Goal: Task Accomplishment & Management: Complete application form

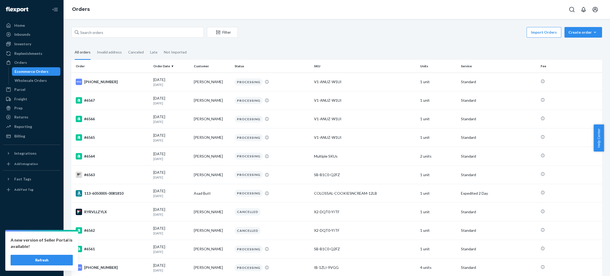
click at [40, 256] on button "Refresh" at bounding box center [42, 260] width 62 height 11
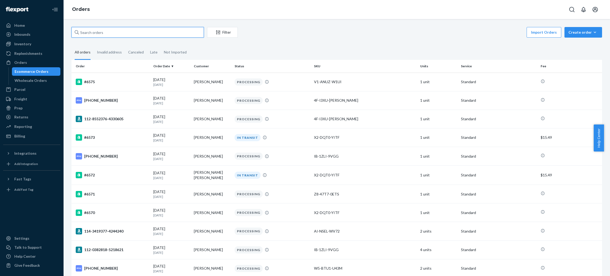
click at [138, 32] on input "text" at bounding box center [138, 32] width 132 height 11
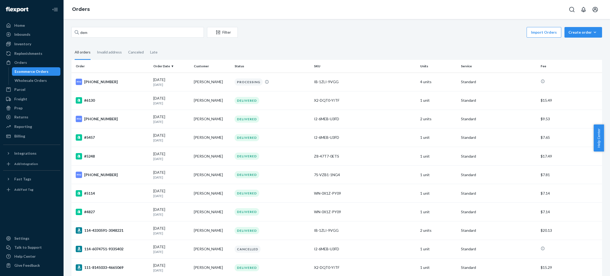
click at [134, 24] on div "dem Filter Import Orders Create order Ecommerce order Removal order All orders …" at bounding box center [337, 147] width 547 height 257
click at [135, 32] on input "dem" at bounding box center [138, 32] width 132 height 11
click at [135, 32] on input "lang" at bounding box center [138, 32] width 132 height 11
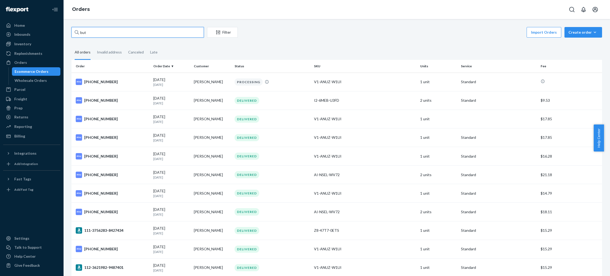
type input "butt"
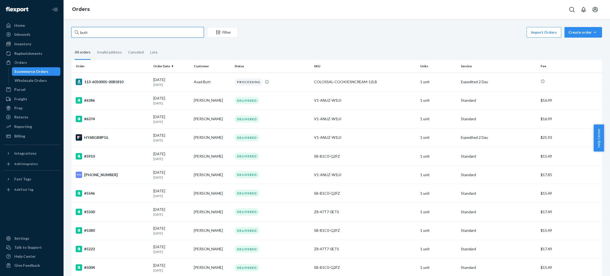
click at [164, 31] on input "butt" at bounding box center [138, 32] width 132 height 11
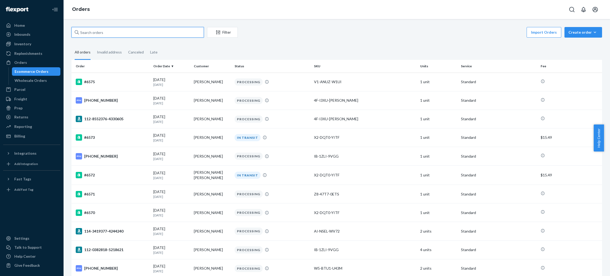
click at [146, 32] on input "text" at bounding box center [138, 32] width 132 height 11
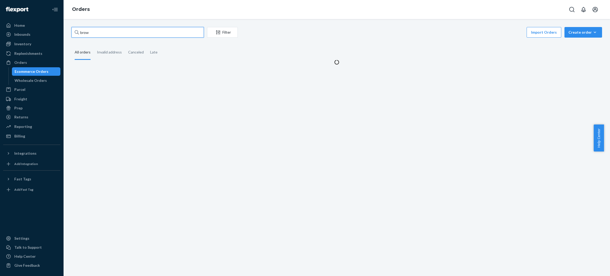
type input "brown"
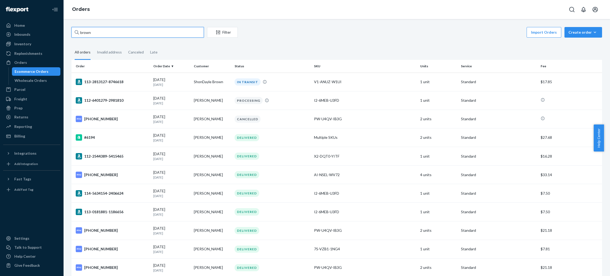
click at [148, 34] on input "brown" at bounding box center [138, 32] width 132 height 11
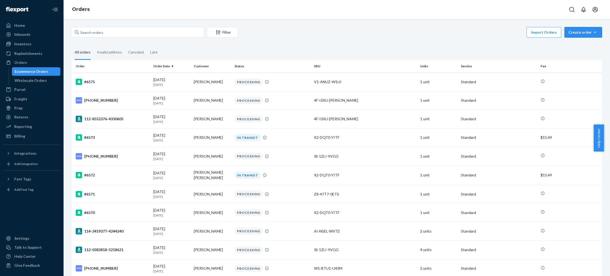
click at [571, 35] on button "Create order Ecommerce order Removal order" at bounding box center [584, 32] width 38 height 11
click at [566, 49] on button "Ecommerce order" at bounding box center [591, 44] width 51 height 11
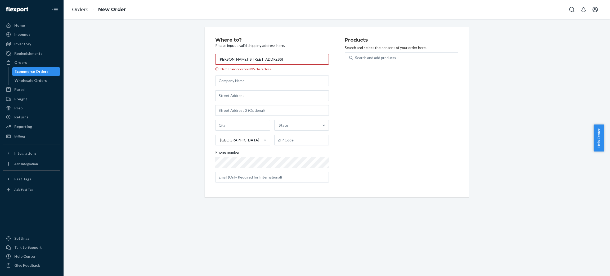
drag, startPoint x: 306, startPoint y: 61, endPoint x: 239, endPoint y: 66, distance: 66.6
click at [239, 66] on label "[PERSON_NAME] [STREET_ADDRESS] Name cannot exceed 35 characters" at bounding box center [272, 62] width 114 height 17
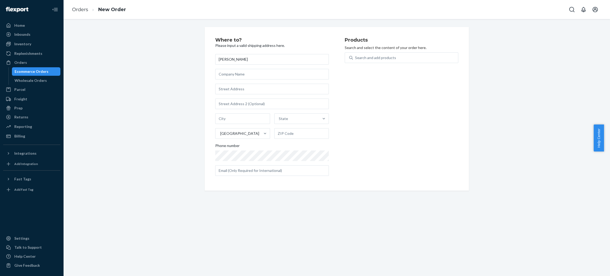
type input "[PERSON_NAME]"
paste input "[STREET_ADDRESS]"
drag, startPoint x: 239, startPoint y: 88, endPoint x: 282, endPoint y: 88, distance: 42.9
click at [282, 88] on input "[STREET_ADDRESS]" at bounding box center [272, 89] width 114 height 11
type input "[STREET_ADDRESS]"
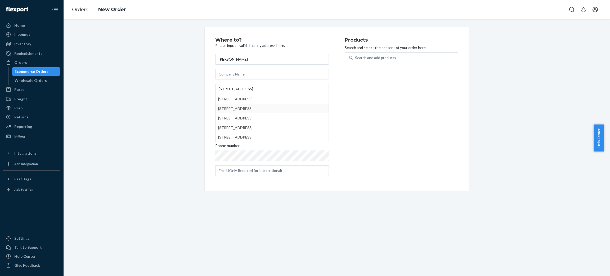
click at [357, 107] on div "Products Search and select the content of your order here. Search and add produ…" at bounding box center [402, 109] width 114 height 143
click at [240, 116] on input "text" at bounding box center [242, 118] width 55 height 11
paste input "Huntingdon PA 16652"
click at [241, 116] on input "Huntingdon PA 16652" at bounding box center [242, 118] width 55 height 11
click at [250, 117] on input "Huntingdon PA 16652" at bounding box center [242, 118] width 55 height 11
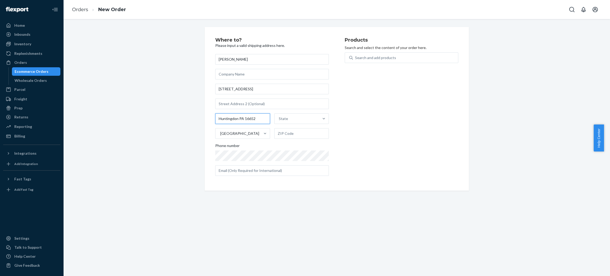
click at [250, 117] on input "Huntingdon PA 16652" at bounding box center [242, 118] width 55 height 11
type input "Huntingdon"
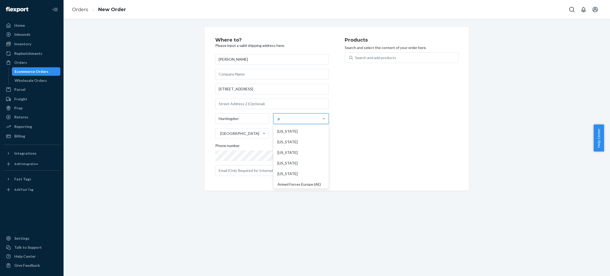
type input "pa"
click at [282, 132] on div "[US_STATE]" at bounding box center [301, 131] width 54 height 11
click at [282, 121] on input "pa" at bounding box center [280, 118] width 5 height 5
click at [282, 133] on input "text" at bounding box center [301, 133] width 55 height 11
paste input "16652"
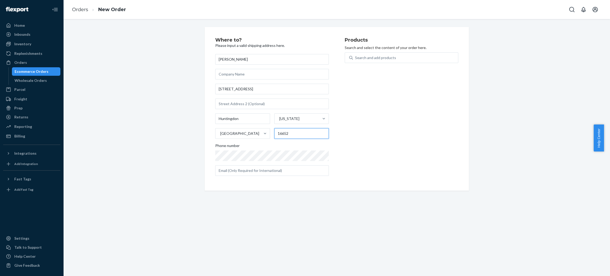
type input "16652"
click at [267, 172] on input "text" at bounding box center [272, 170] width 114 height 11
paste input "[EMAIL_ADDRESS][DOMAIN_NAME]"
type input "[EMAIL_ADDRESS][DOMAIN_NAME]"
click at [421, 59] on div "Search and add products" at bounding box center [405, 58] width 105 height 10
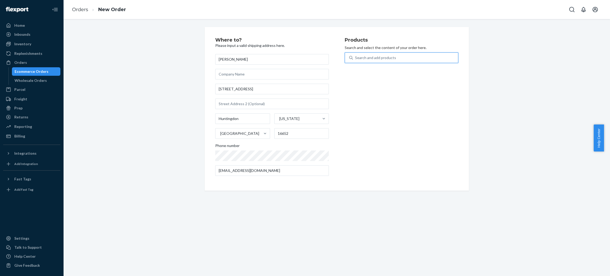
click at [356, 59] on input "0 results available. Use Up and Down to choose options, press Enter to select t…" at bounding box center [355, 57] width 1 height 5
type input "choco"
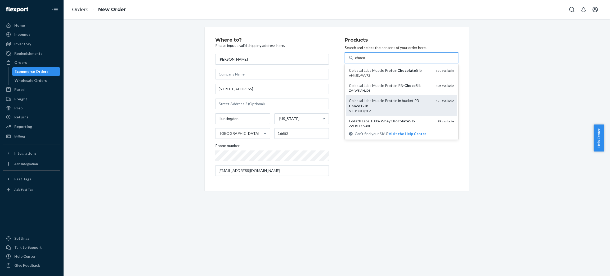
click at [422, 100] on div "Colossal Labs Muscle Protein in bucket PB- Choco 12 lb" at bounding box center [390, 103] width 83 height 11
click at [365, 60] on input "choco" at bounding box center [360, 57] width 10 height 5
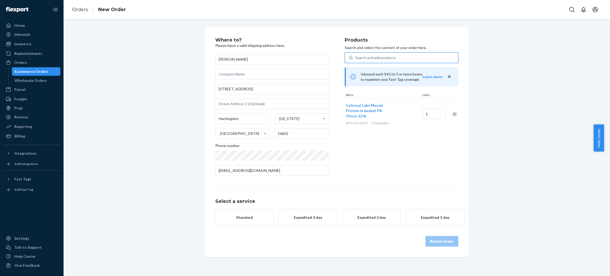
click at [406, 62] on div "Search and add products" at bounding box center [405, 58] width 105 height 10
click at [356, 60] on input "0 results available. Select is focused ,type to refine list, press Down to open…" at bounding box center [355, 57] width 1 height 5
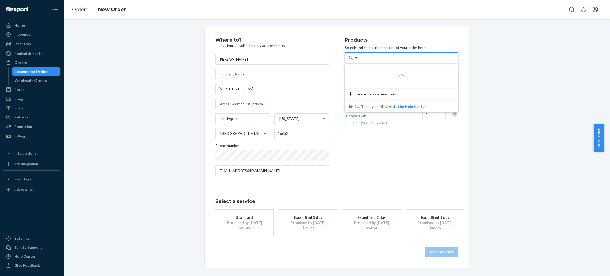
type input "van"
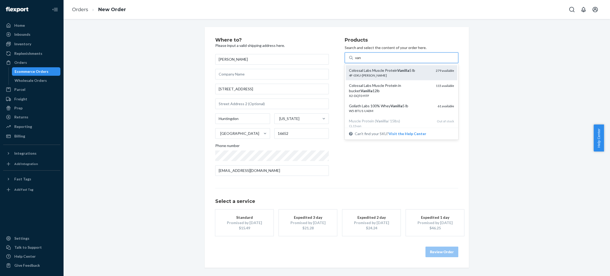
click at [407, 71] on div "Colossal Labs Muscle Protein Vanilla 5 lb" at bounding box center [390, 70] width 83 height 5
click at [362, 60] on input "van" at bounding box center [358, 57] width 6 height 5
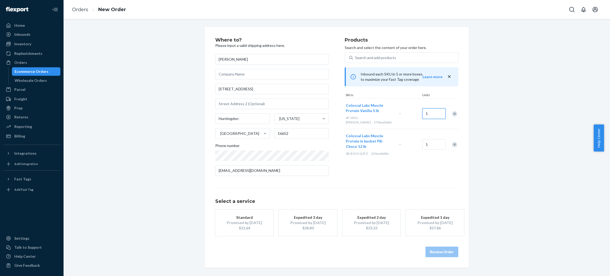
click at [432, 112] on input "1" at bounding box center [433, 113] width 23 height 11
type input "2"
click at [410, 166] on div "Products Search and select the content of your order here. Search and add produ…" at bounding box center [402, 109] width 114 height 143
click at [254, 219] on div "Standard" at bounding box center [244, 217] width 42 height 5
click at [450, 252] on button "Review Order" at bounding box center [442, 252] width 33 height 11
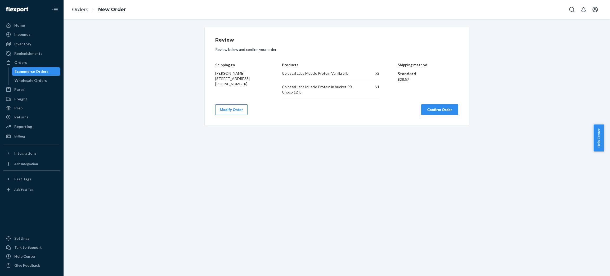
click at [445, 112] on button "Confirm Order" at bounding box center [439, 109] width 37 height 11
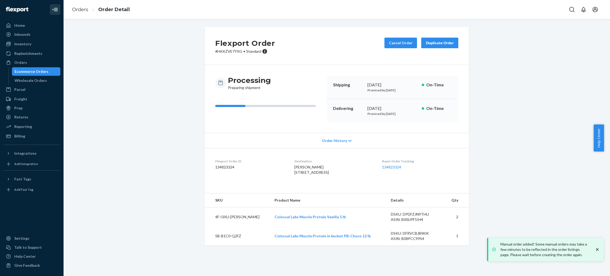
drag, startPoint x: 46, startPoint y: 59, endPoint x: 55, endPoint y: 8, distance: 51.6
click at [46, 59] on div "Orders" at bounding box center [32, 62] width 56 height 7
